Goal: Information Seeking & Learning: Learn about a topic

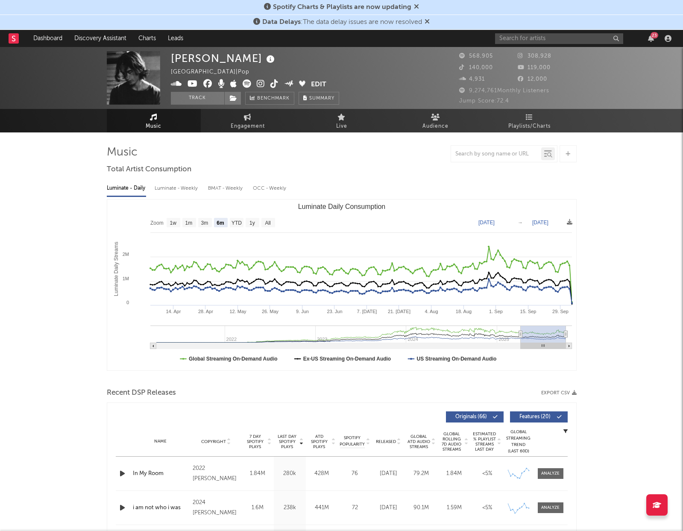
select select "6m"
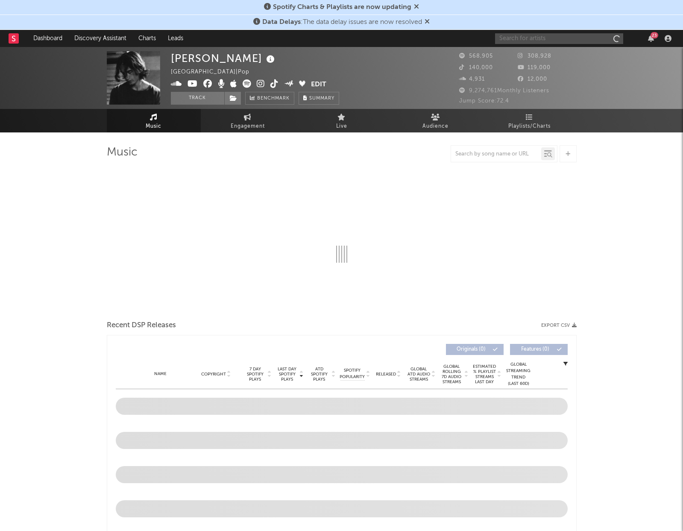
click at [539, 42] on input "text" at bounding box center [559, 38] width 128 height 11
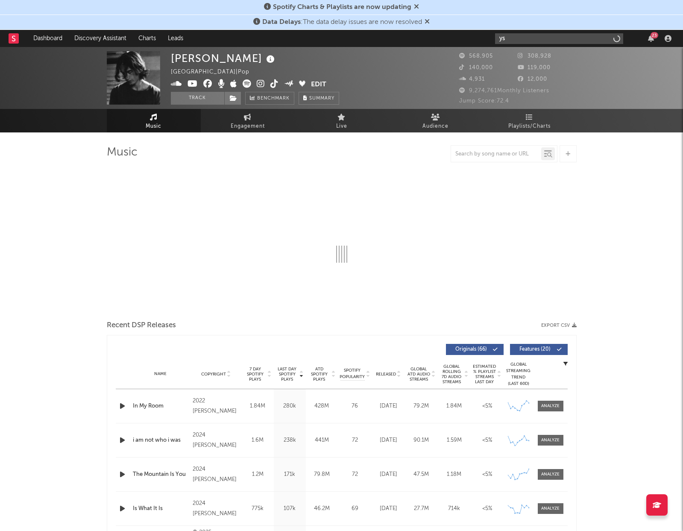
type input "y"
select select "6m"
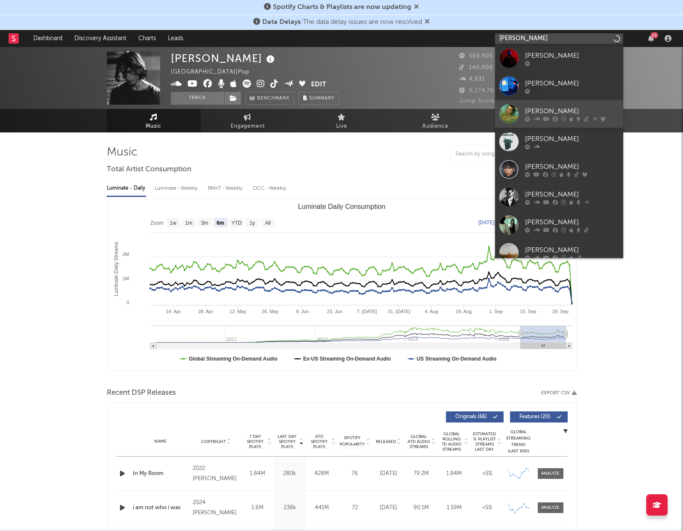
type input "taylor sw"
click at [550, 106] on div "Taylor Swift" at bounding box center [572, 111] width 94 height 10
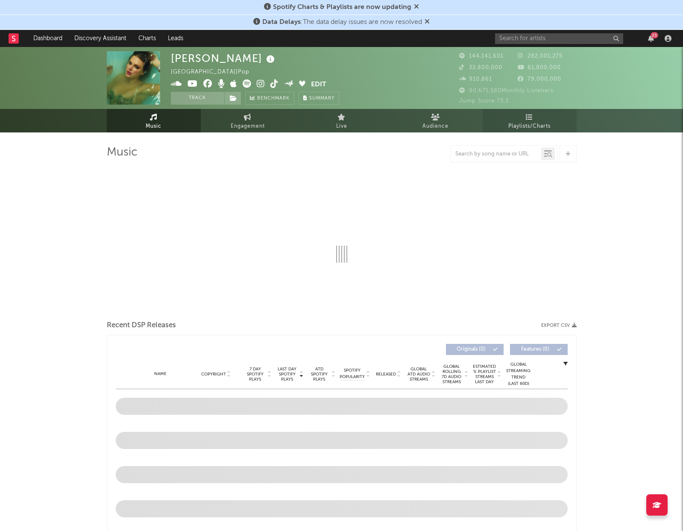
select select "6m"
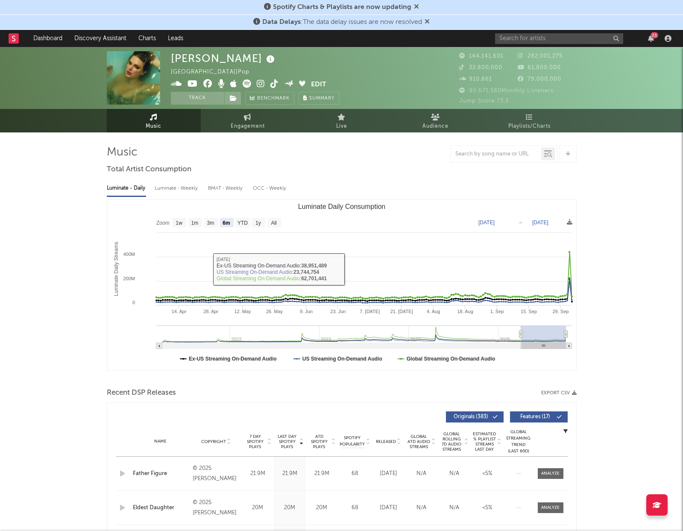
click at [178, 187] on div "Luminate - Weekly" at bounding box center [177, 188] width 45 height 15
select select "6m"
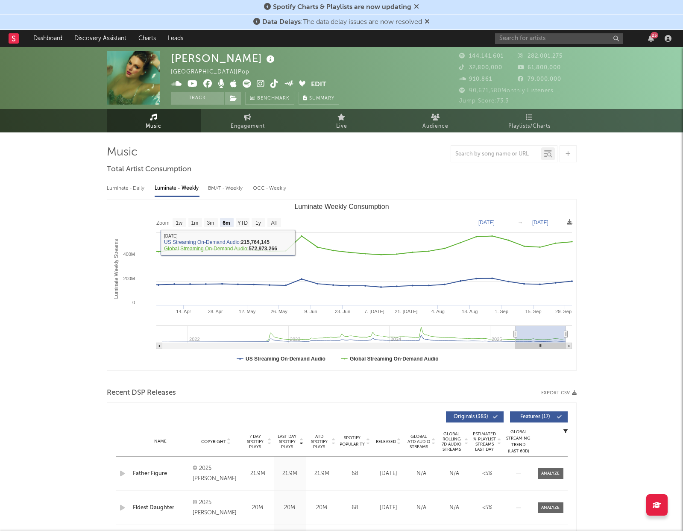
click at [124, 193] on div "Luminate - Daily" at bounding box center [126, 188] width 39 height 15
select select "6m"
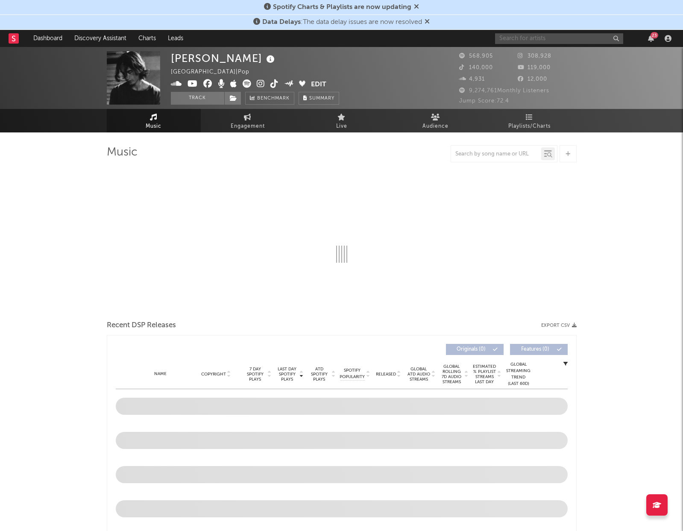
click at [531, 36] on input "text" at bounding box center [559, 38] width 128 height 11
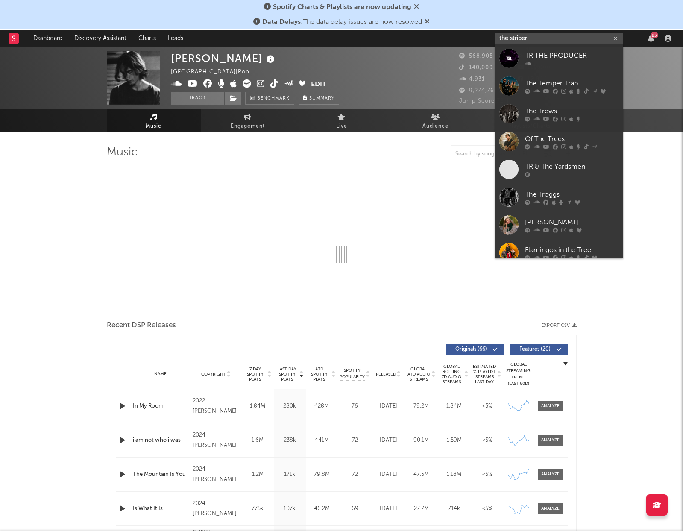
type input "the stripers"
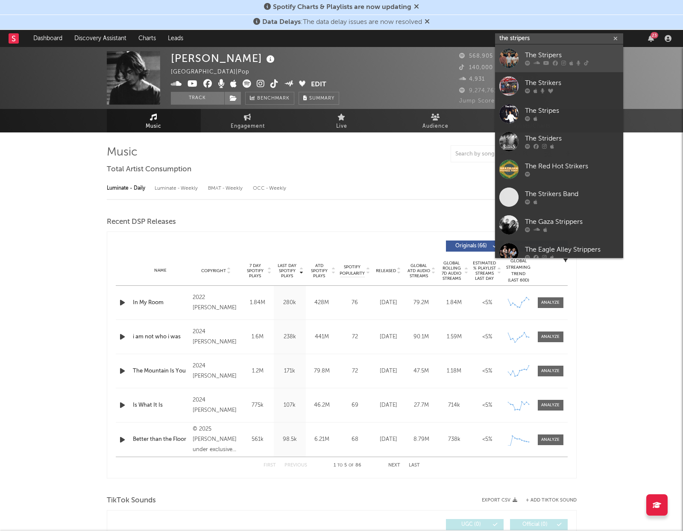
select select "6m"
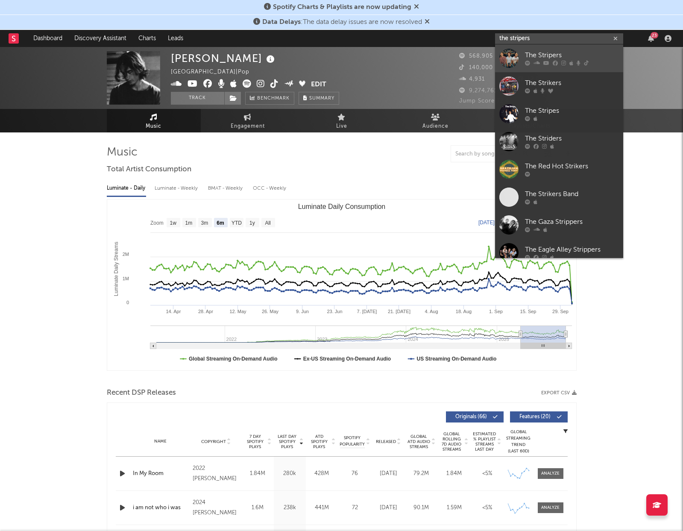
type input "the stripers"
click at [551, 54] on div "The Stripers" at bounding box center [572, 55] width 94 height 10
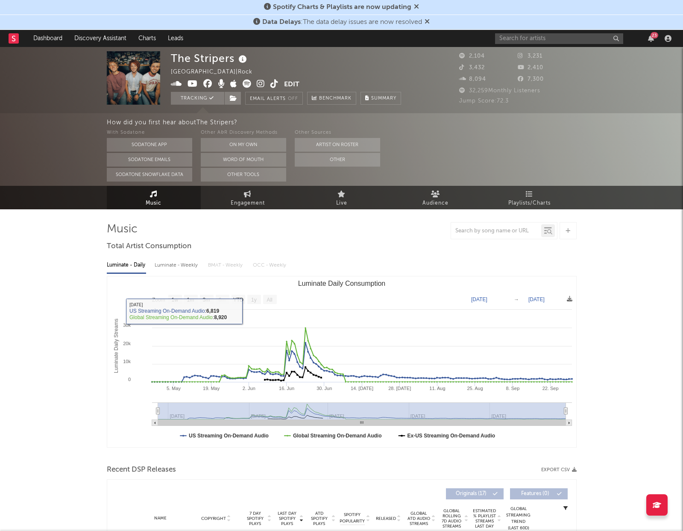
click at [237, 304] on rect "Luminate Daily Consumption" at bounding box center [341, 361] width 469 height 171
click at [237, 302] on rect "Luminate Daily Consumption" at bounding box center [238, 299] width 14 height 9
select select "YTD"
click at [163, 266] on div "Luminate - Weekly" at bounding box center [177, 265] width 45 height 15
select select "6m"
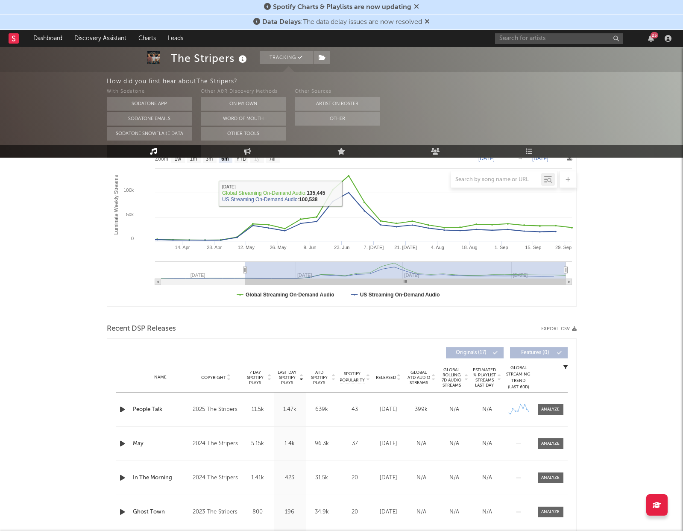
scroll to position [155, 0]
